Goal: Find specific page/section: Find specific page/section

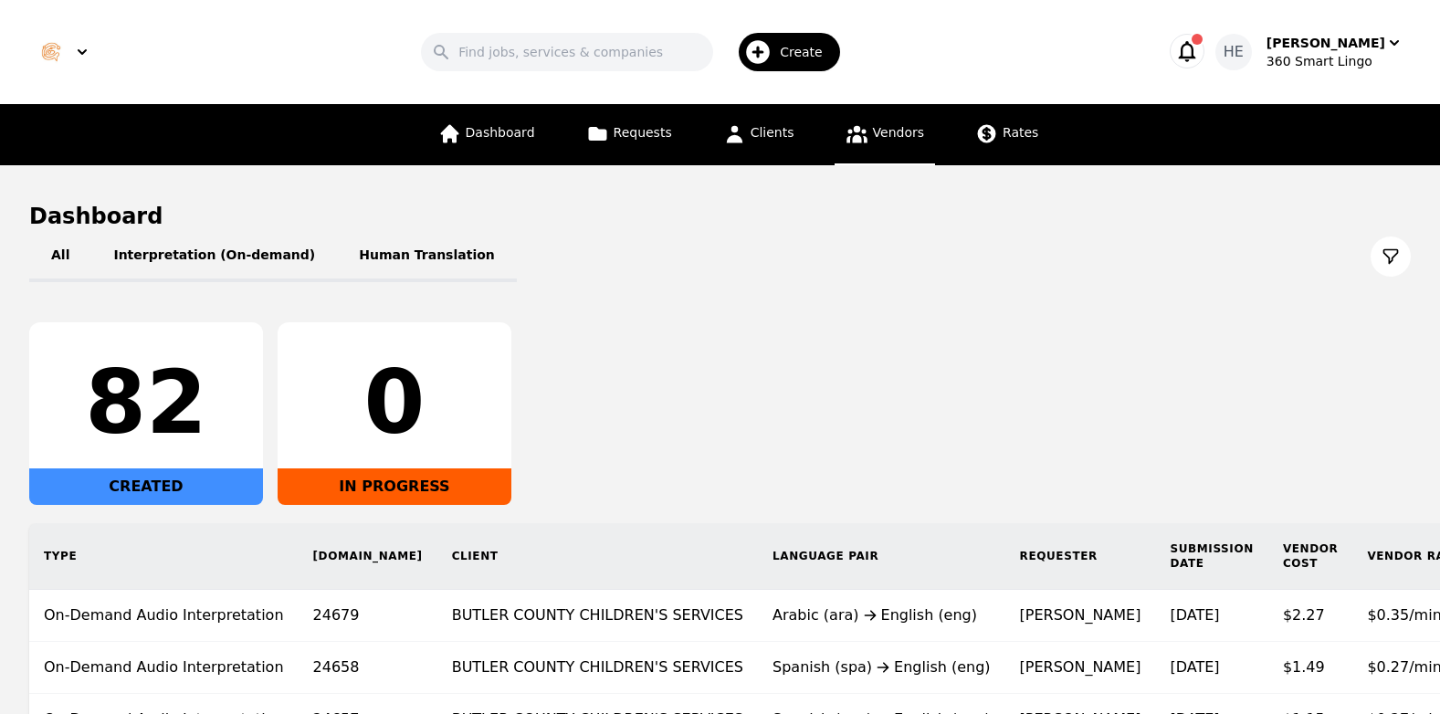
click at [887, 131] on span "Vendors" at bounding box center [898, 132] width 51 height 15
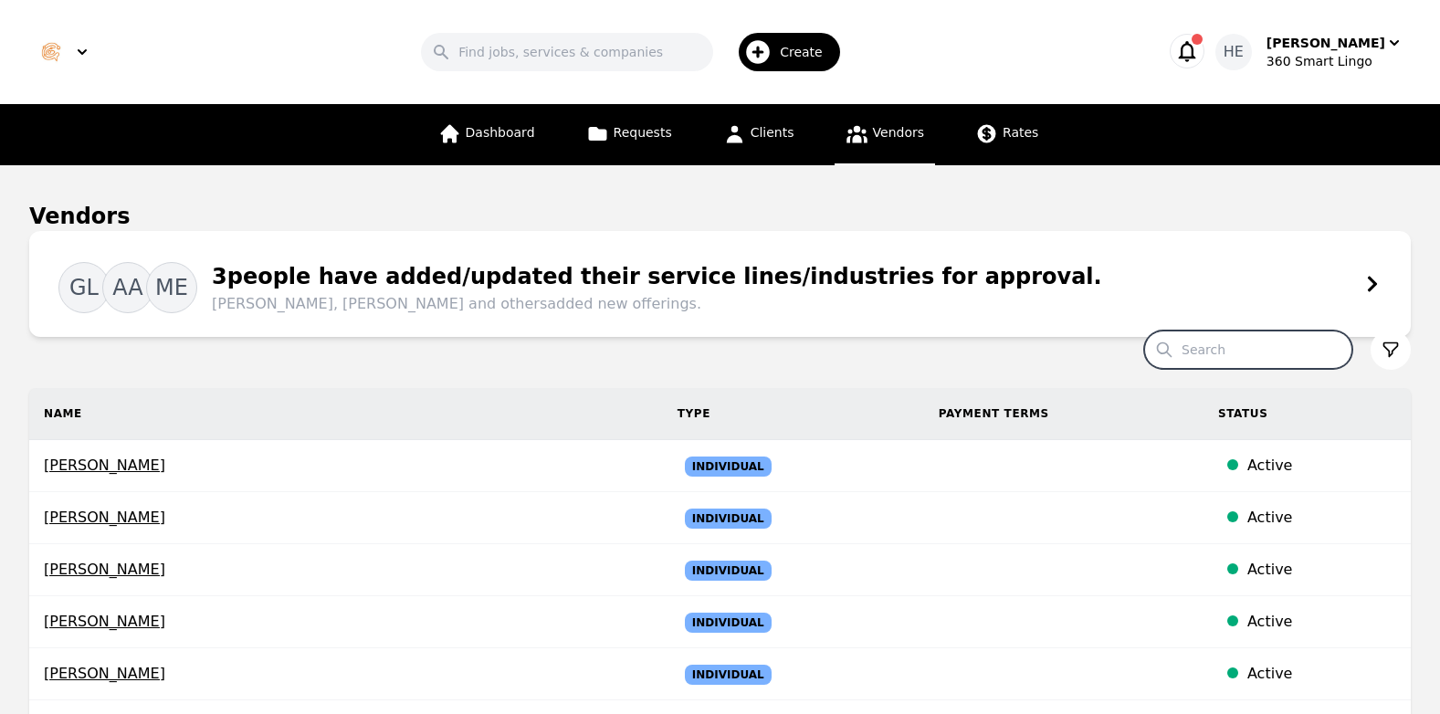
click at [1224, 348] on input "Search" at bounding box center [1248, 350] width 208 height 38
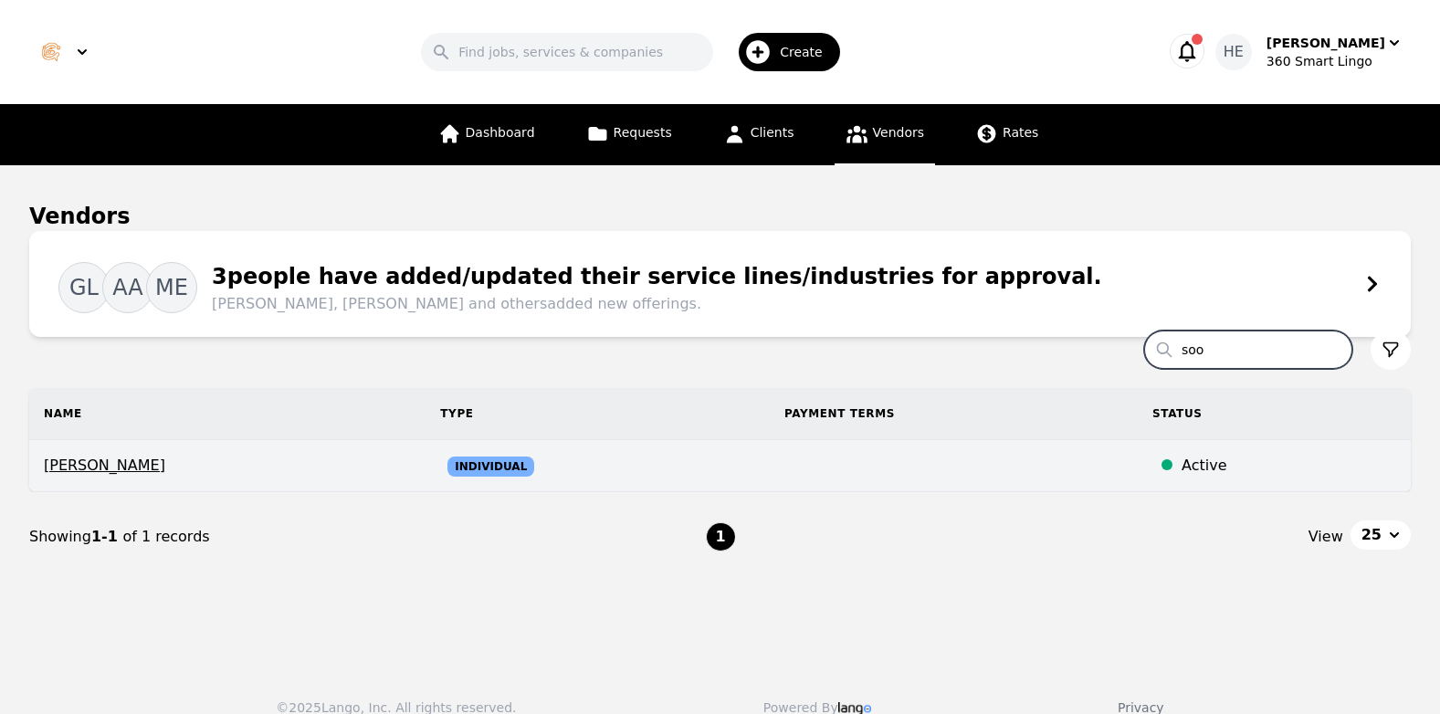
type input "soo"
click at [1193, 468] on div "Active" at bounding box center [1289, 466] width 215 height 22
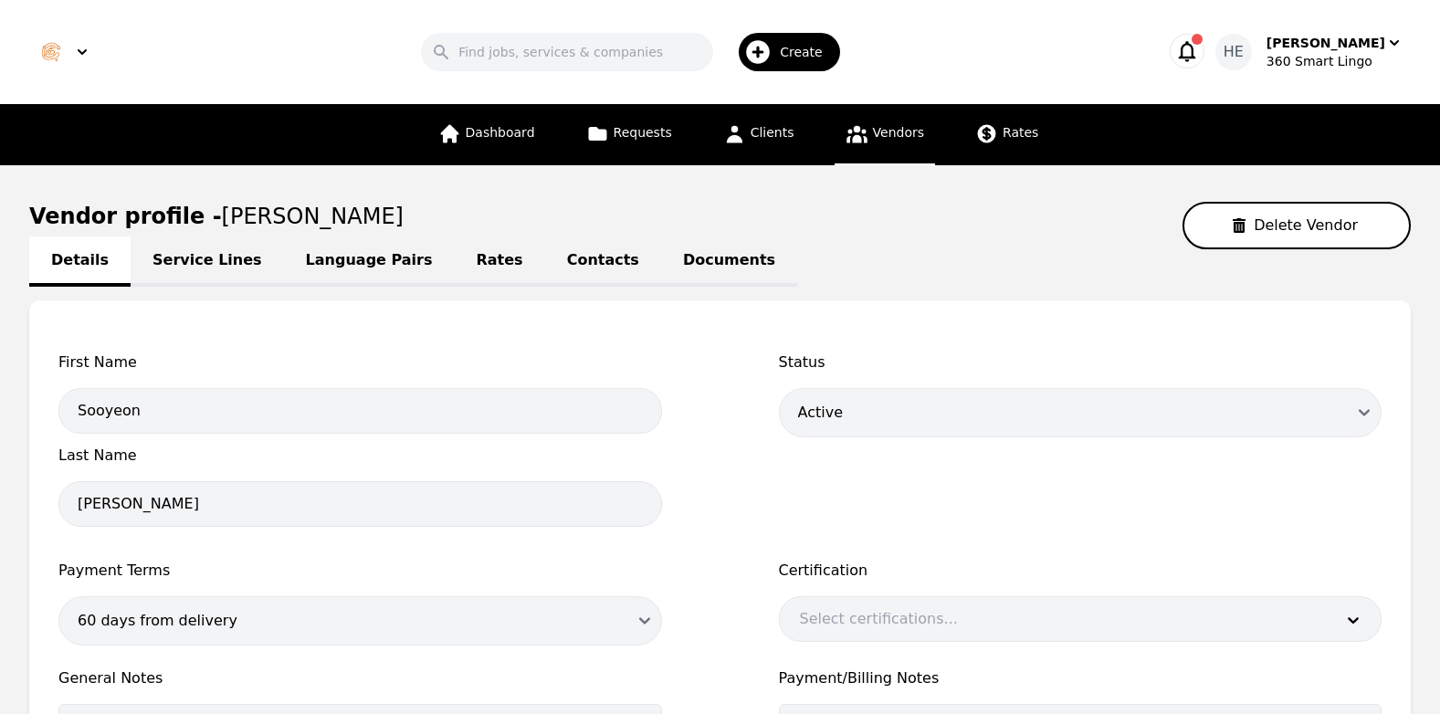
click at [982, 39] on div "Search Create" at bounding box center [636, 52] width 994 height 53
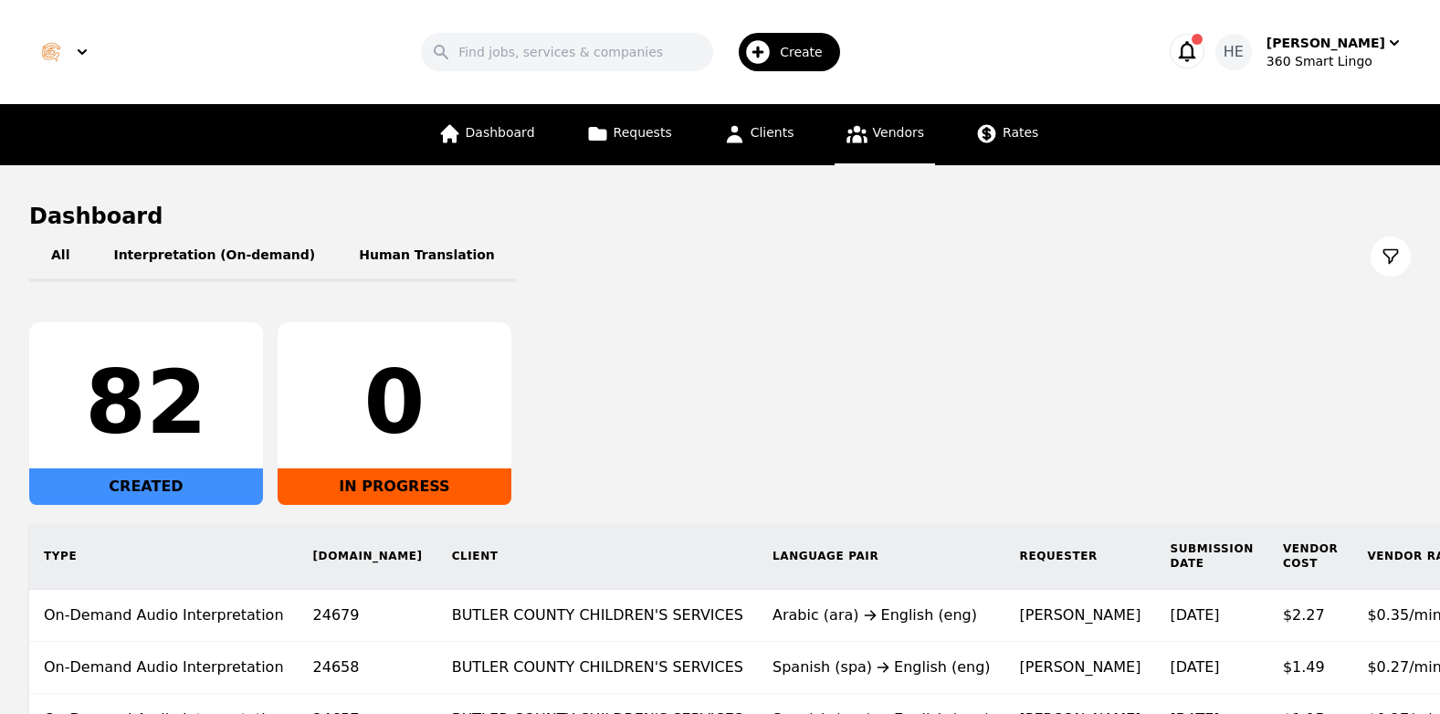
click at [873, 135] on span "Vendors" at bounding box center [898, 132] width 51 height 15
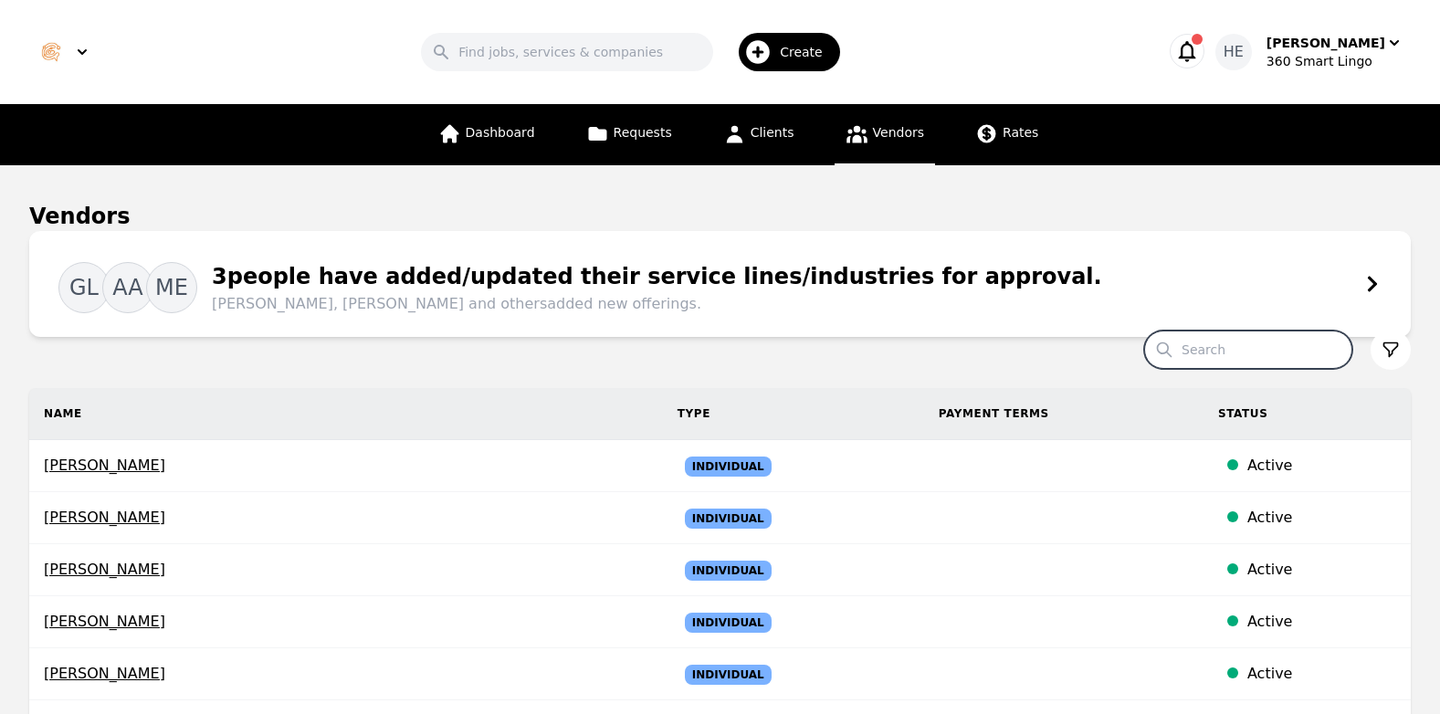
click at [1229, 352] on input "Search" at bounding box center [1248, 350] width 208 height 38
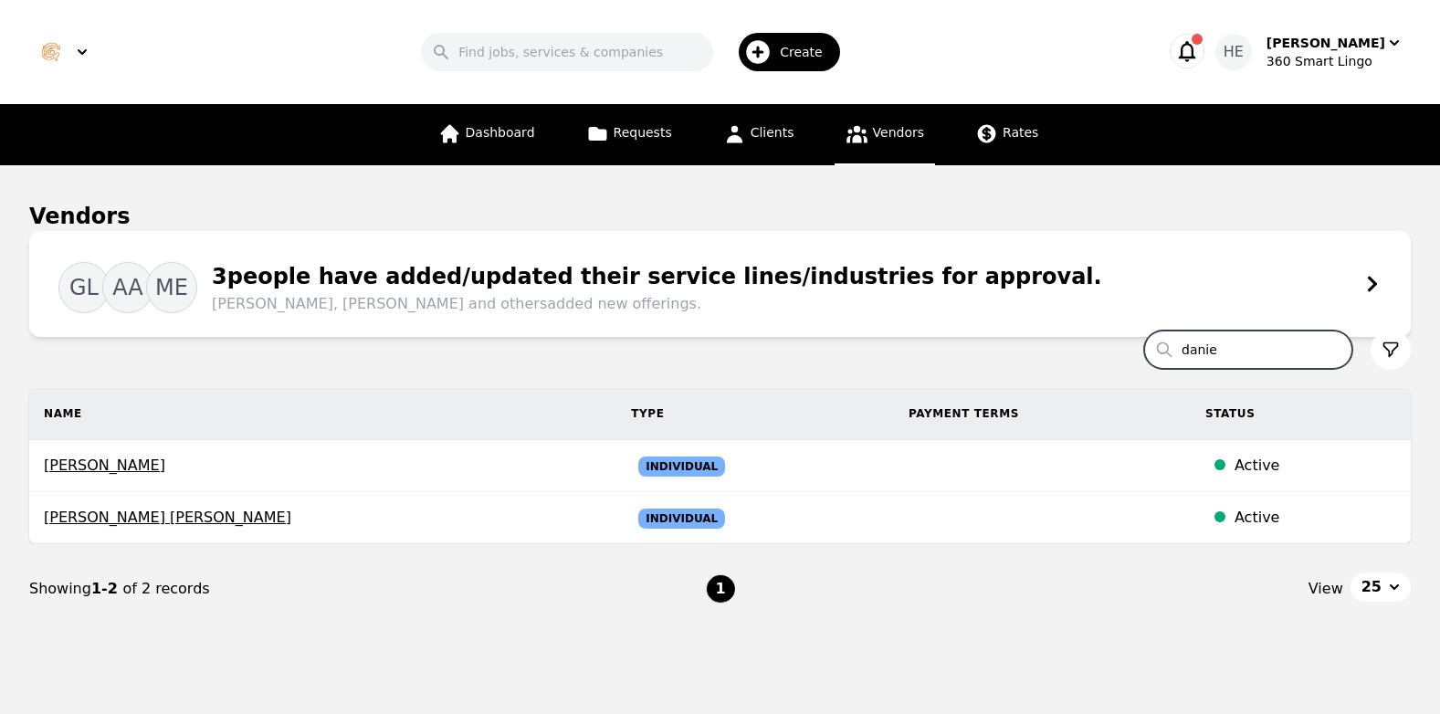
type input "danie"
